Goal: Check status

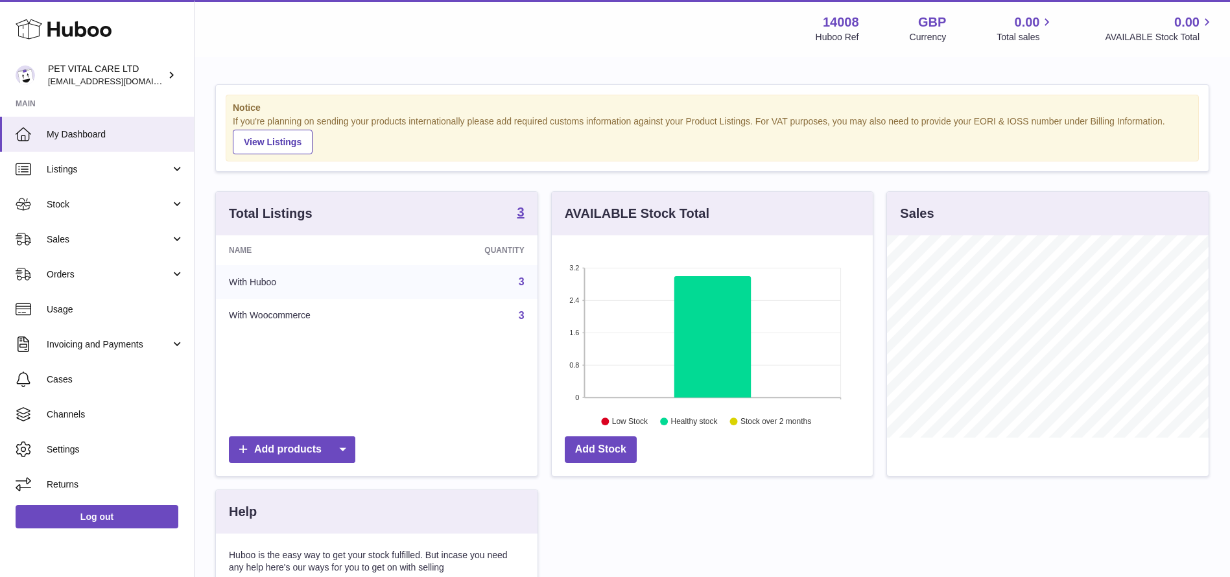
scroll to position [202, 321]
drag, startPoint x: 95, startPoint y: 243, endPoint x: 86, endPoint y: 257, distance: 16.9
click at [95, 242] on span "Sales" at bounding box center [109, 239] width 124 height 12
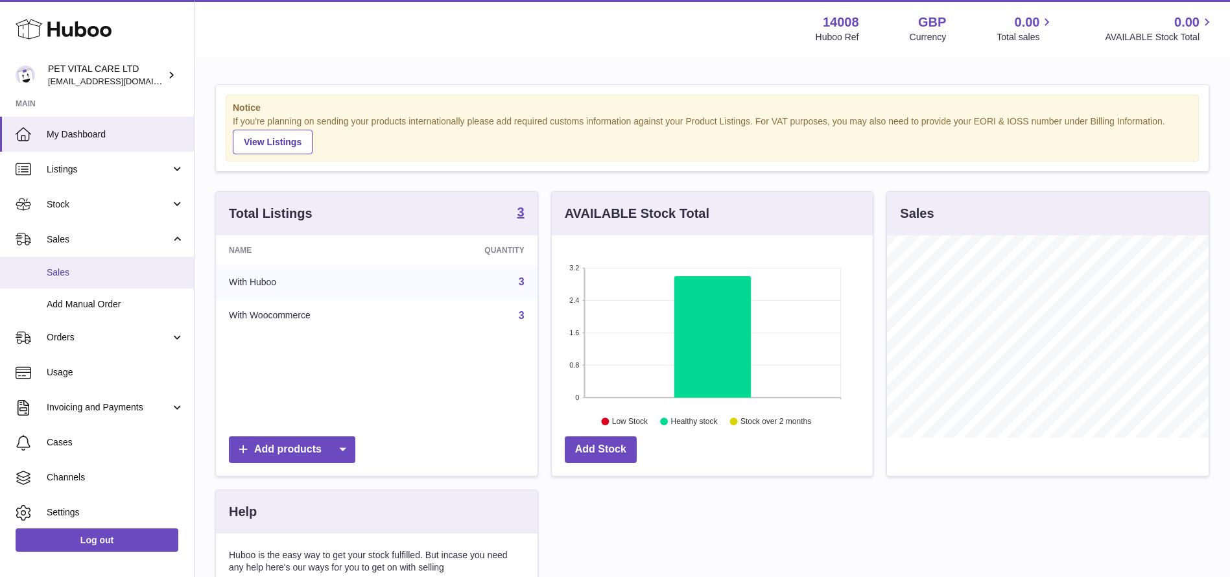
click at [67, 277] on span "Sales" at bounding box center [115, 273] width 137 height 12
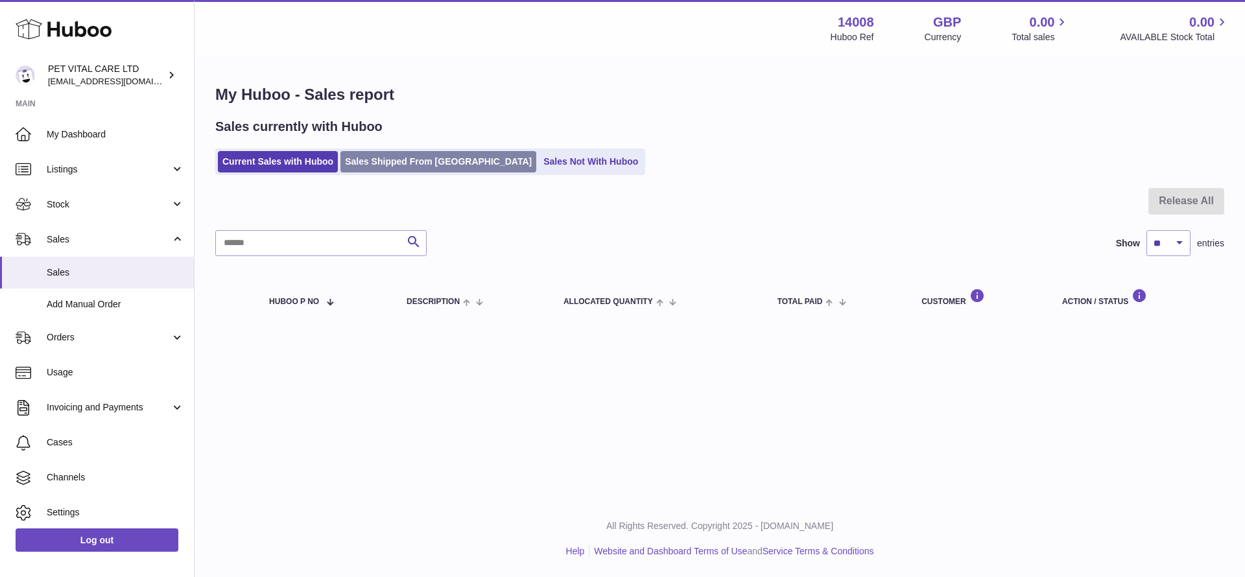
click at [395, 160] on link "Sales Shipped From Huboo" at bounding box center [438, 161] width 196 height 21
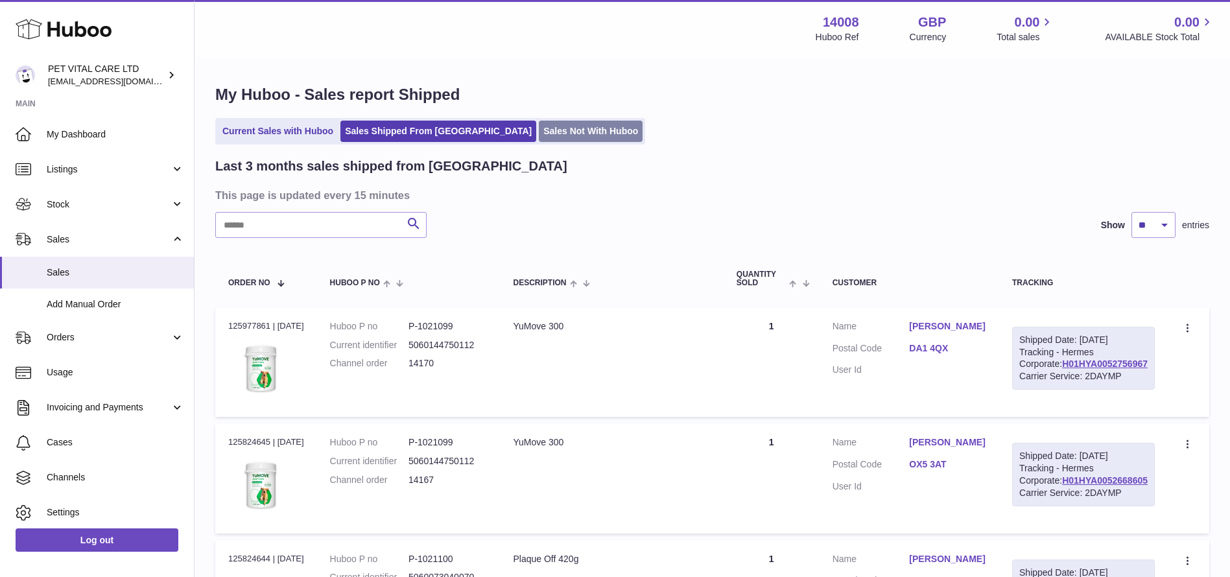
click at [539, 122] on link "Sales Not With Huboo" at bounding box center [591, 131] width 104 height 21
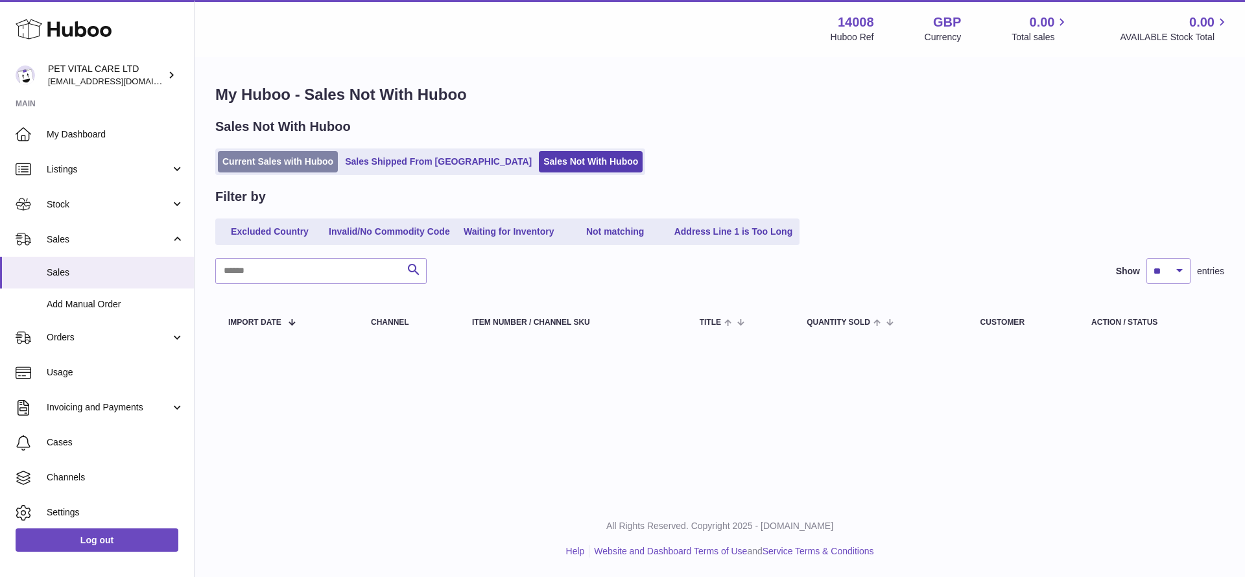
click at [264, 161] on link "Current Sales with Huboo" at bounding box center [278, 161] width 120 height 21
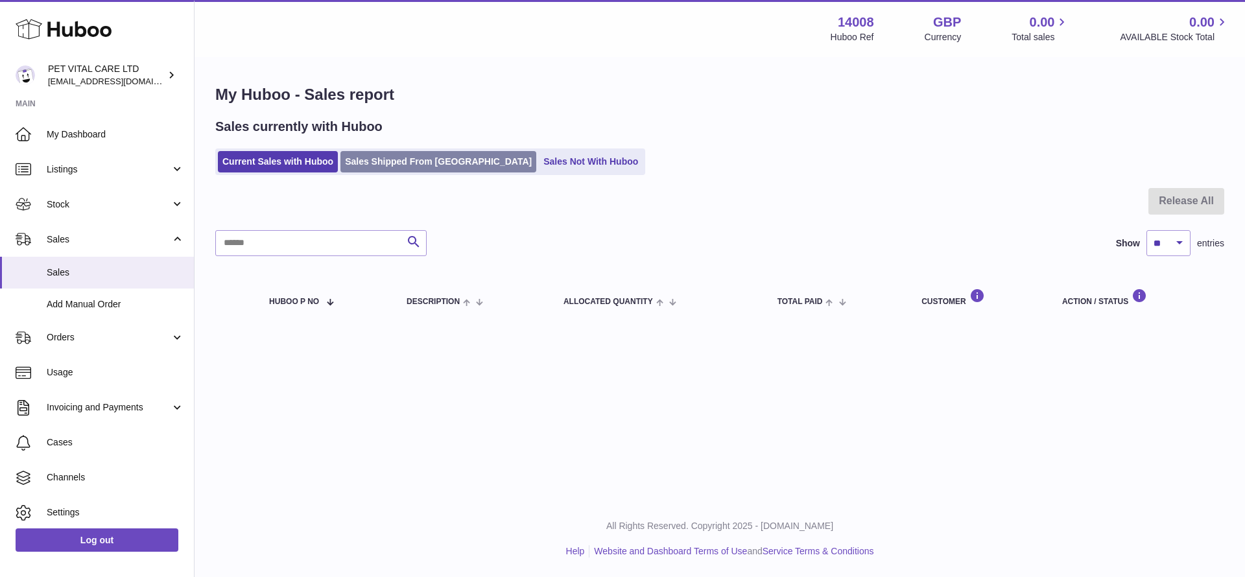
click at [368, 169] on link "Sales Shipped From [GEOGRAPHIC_DATA]" at bounding box center [438, 161] width 196 height 21
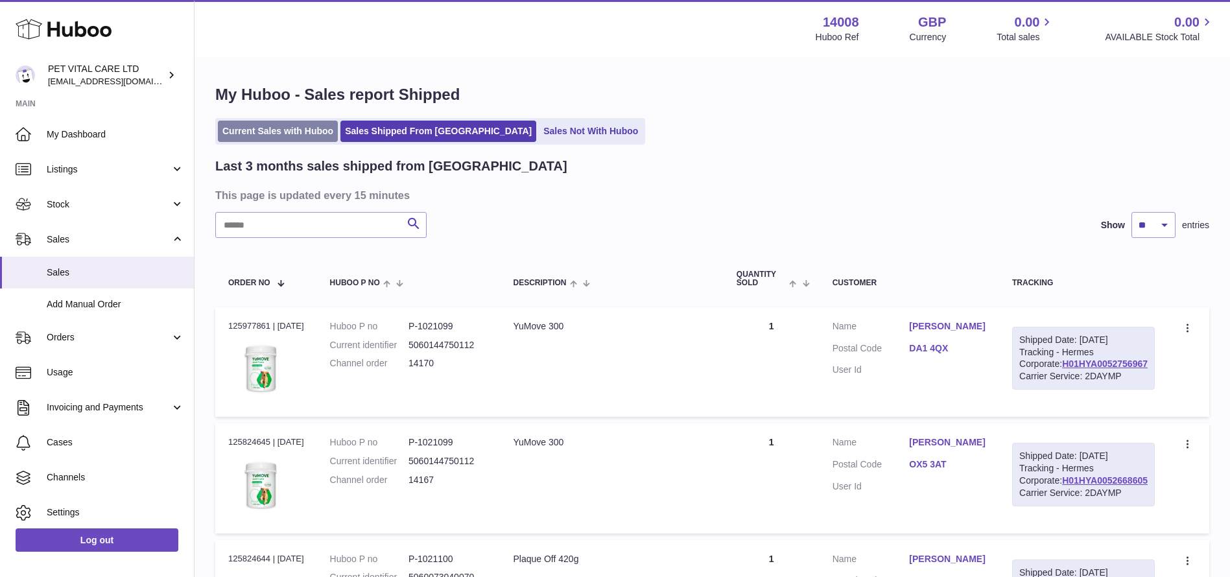
click at [237, 129] on link "Current Sales with Huboo" at bounding box center [278, 131] width 120 height 21
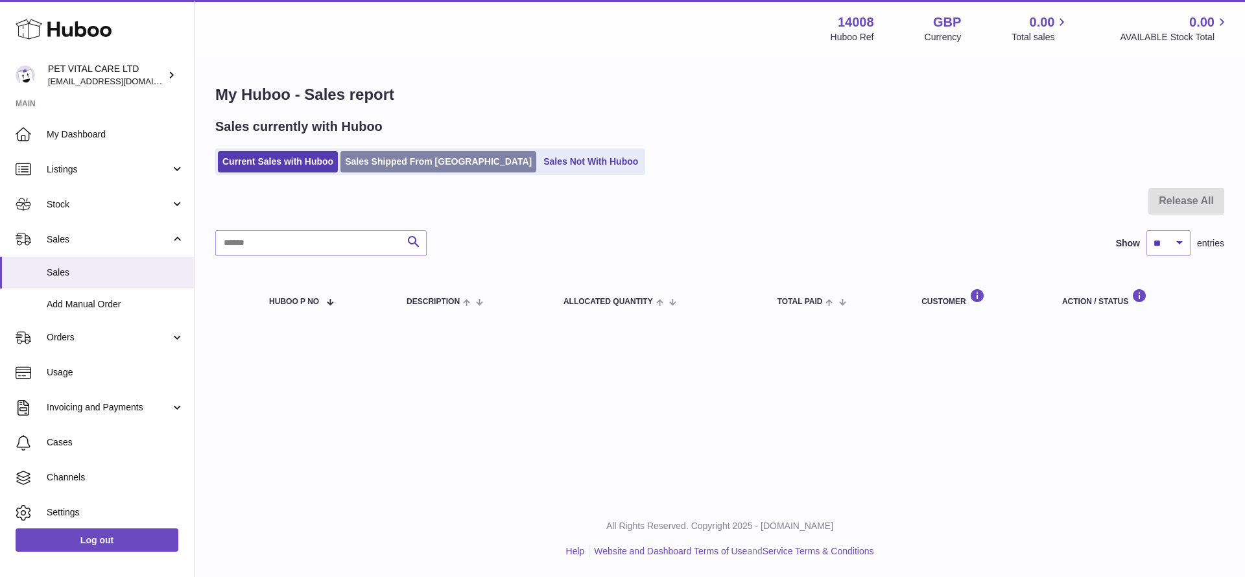
click at [374, 154] on link "Sales Shipped From [GEOGRAPHIC_DATA]" at bounding box center [438, 161] width 196 height 21
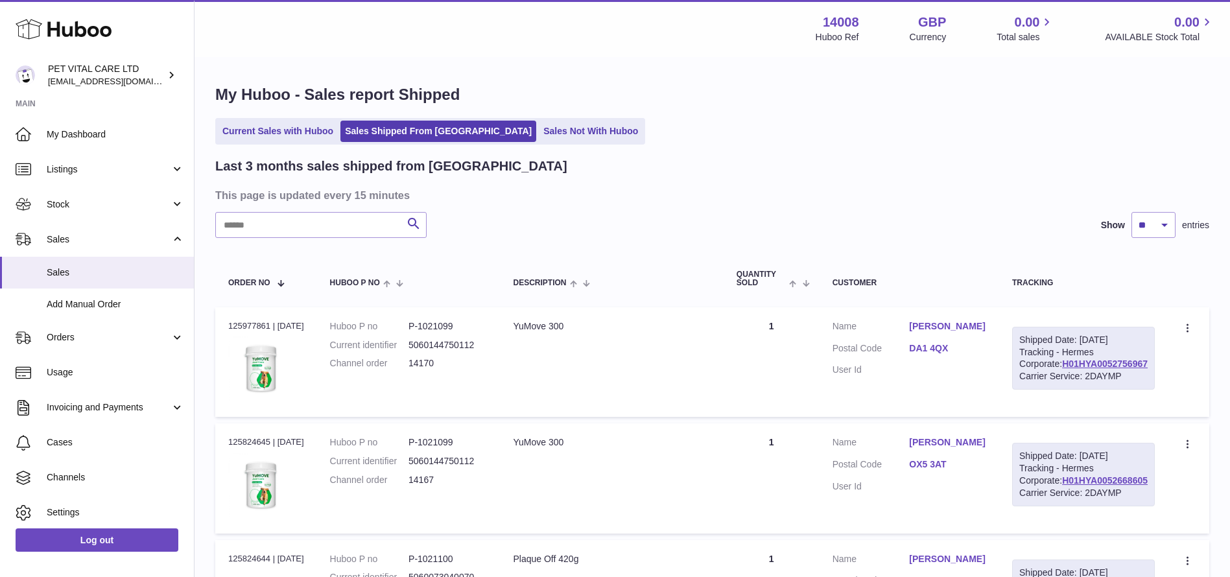
drag, startPoint x: 1152, startPoint y: 386, endPoint x: 1062, endPoint y: 384, distance: 90.8
click at [1062, 384] on div "Shipped Date: [DATE] Tracking - Hermes Corporate: H01HYA0052756967 Carrier Serv…" at bounding box center [1083, 359] width 143 height 64
copy link "H01HYA0052756967"
